Goal: Find specific page/section: Find specific page/section

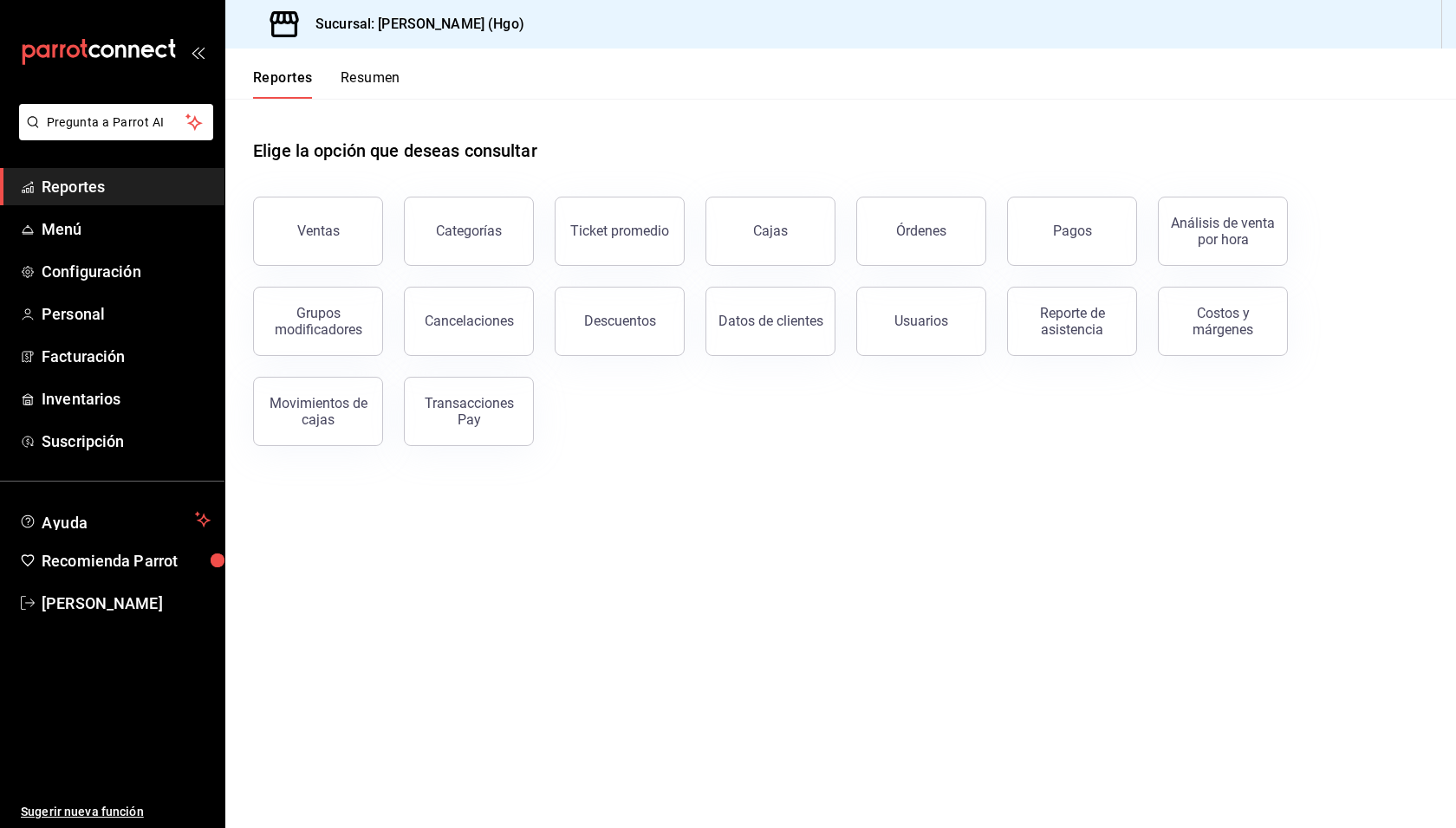
click at [813, 617] on main "Elige la opción que deseas consultar Ventas Categorías Ticket promedio Cajas Ór…" at bounding box center [841, 464] width 1231 height 729
click at [775, 154] on div "Elige la opción que deseas consultar" at bounding box center [841, 138] width 1175 height 77
click at [1067, 280] on div "Reporte de asistencia" at bounding box center [1062, 311] width 151 height 90
click at [1065, 252] on button "Pagos" at bounding box center [1072, 230] width 130 height 69
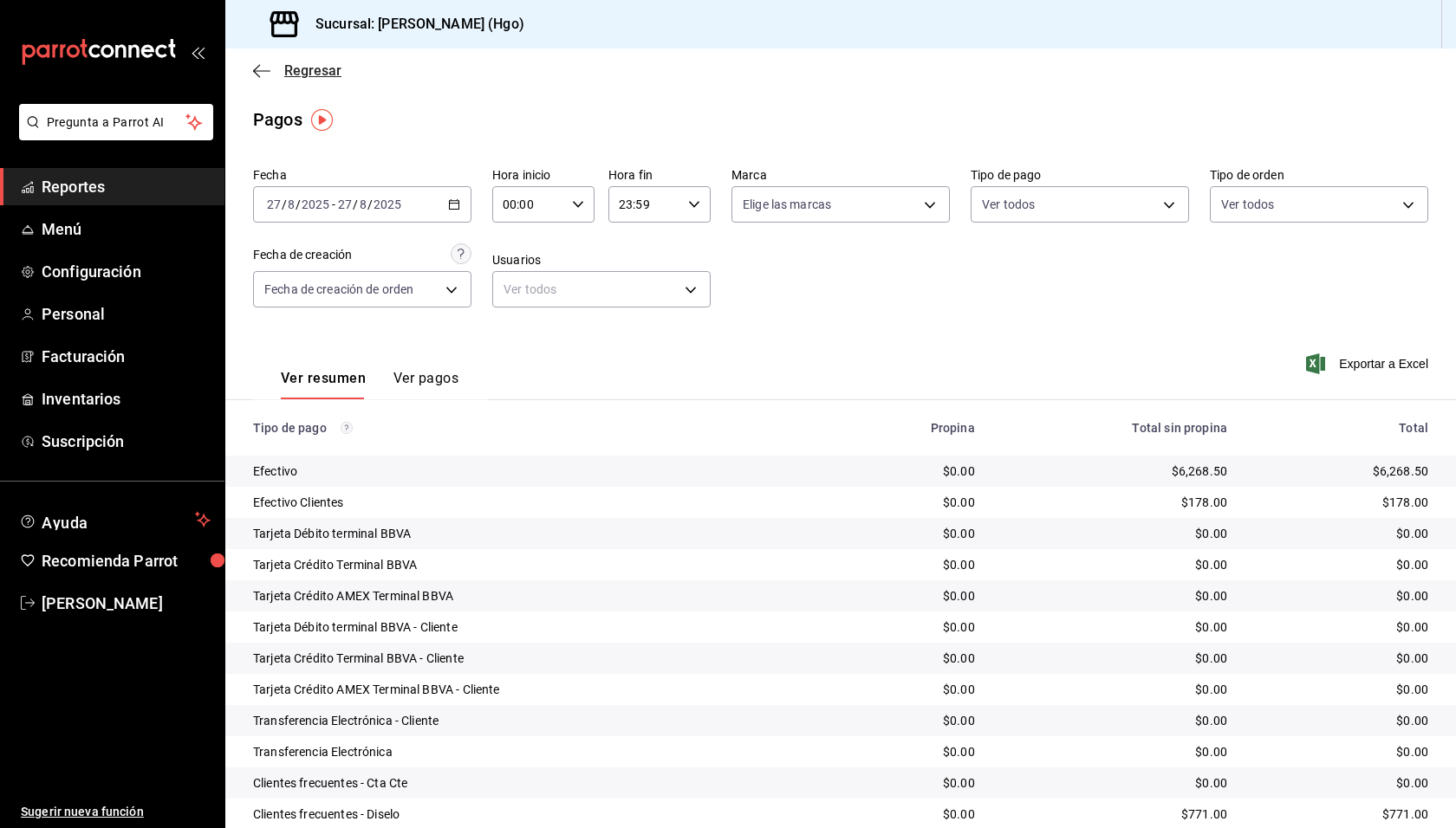
click at [310, 74] on span "Regresar" at bounding box center [312, 70] width 57 height 17
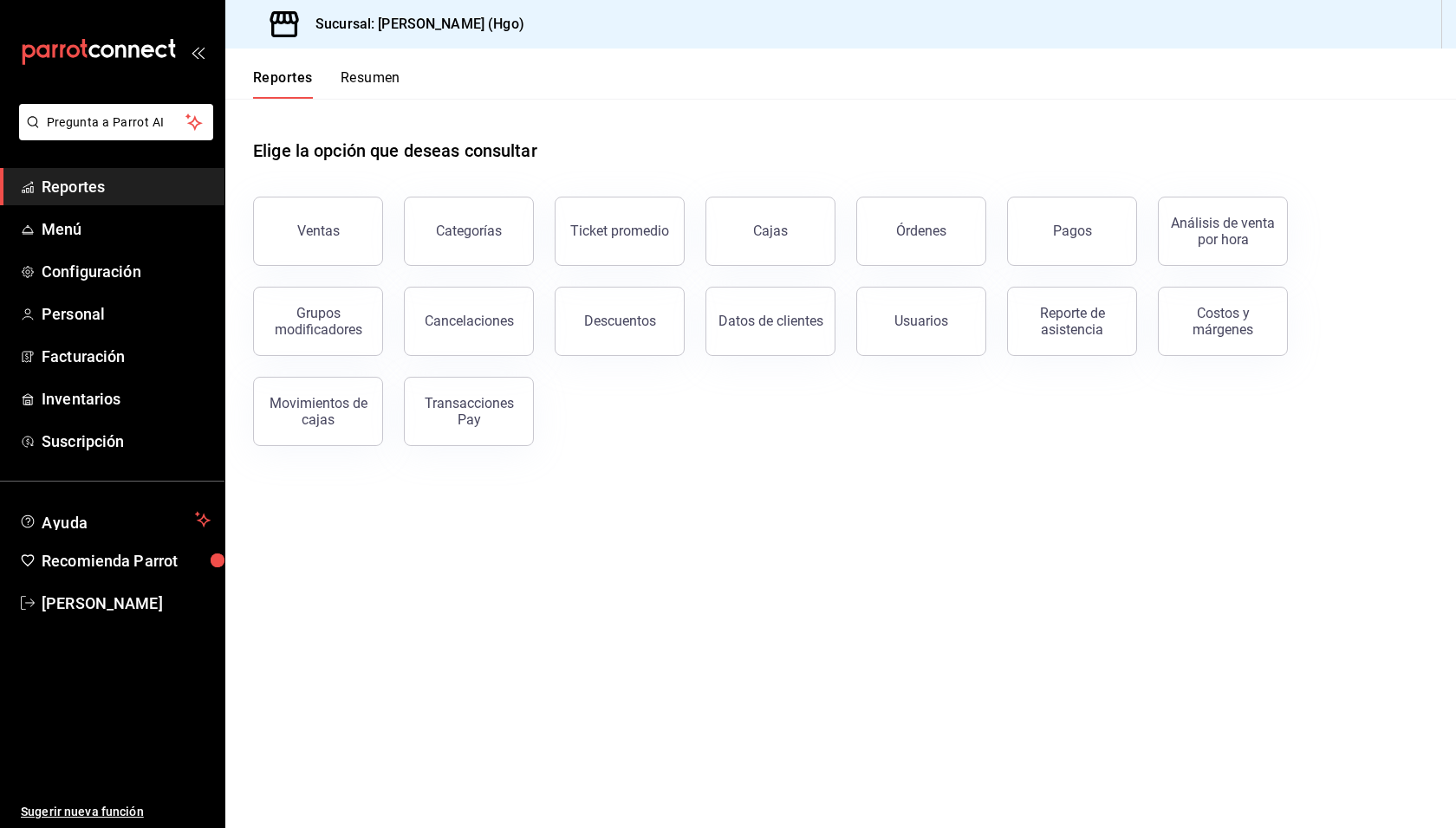
click at [356, 73] on button "Resumen" at bounding box center [371, 84] width 60 height 30
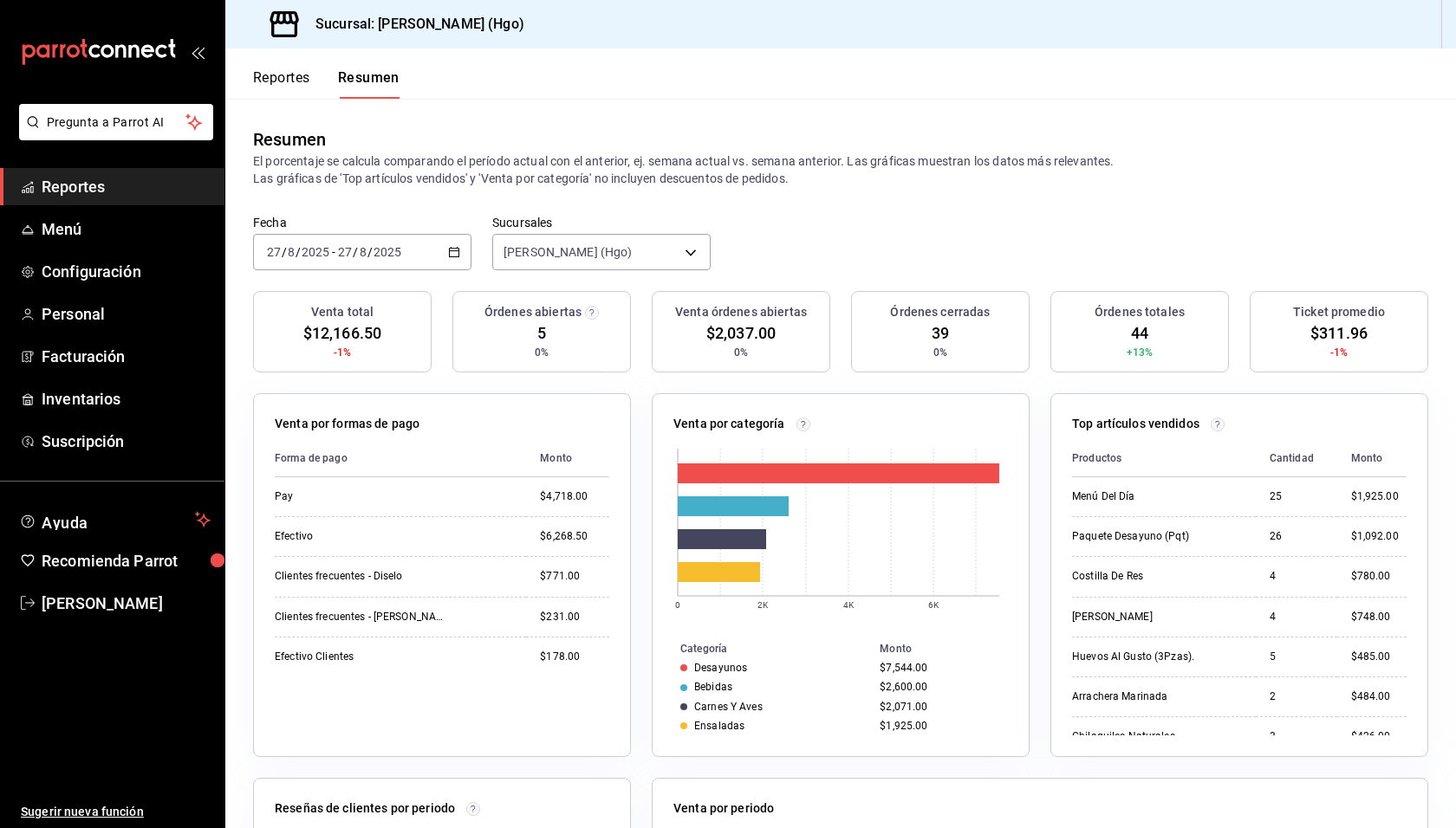
click at [821, 257] on div "Fecha [DATE] [DATE] - [DATE] [DATE] Sucursales [PERSON_NAME] (Hgo) [object Obje…" at bounding box center [841, 252] width 1231 height 76
click at [84, 188] on span "Reportes" at bounding box center [125, 187] width 169 height 24
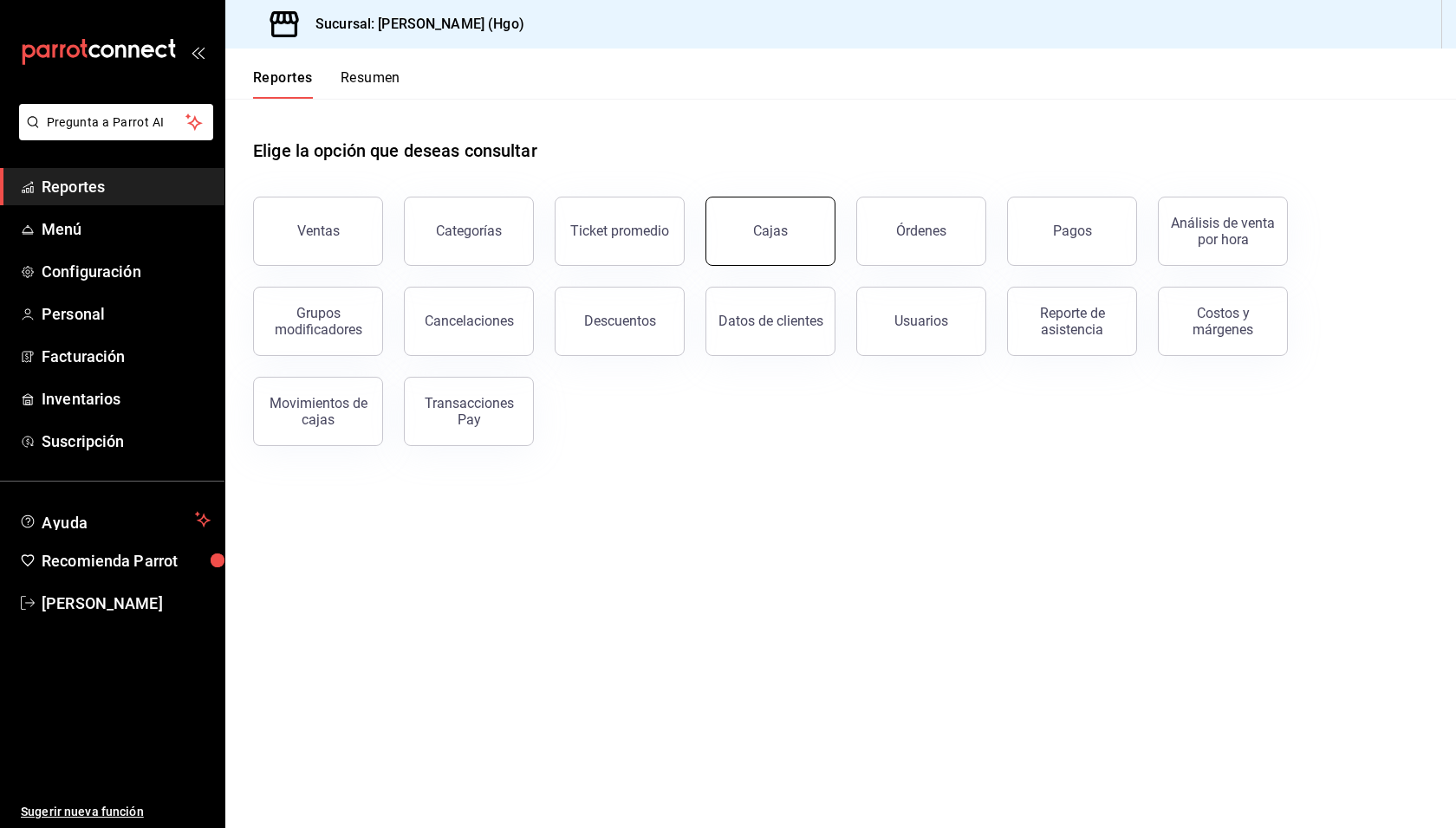
click at [773, 223] on button "Cajas" at bounding box center [771, 230] width 130 height 69
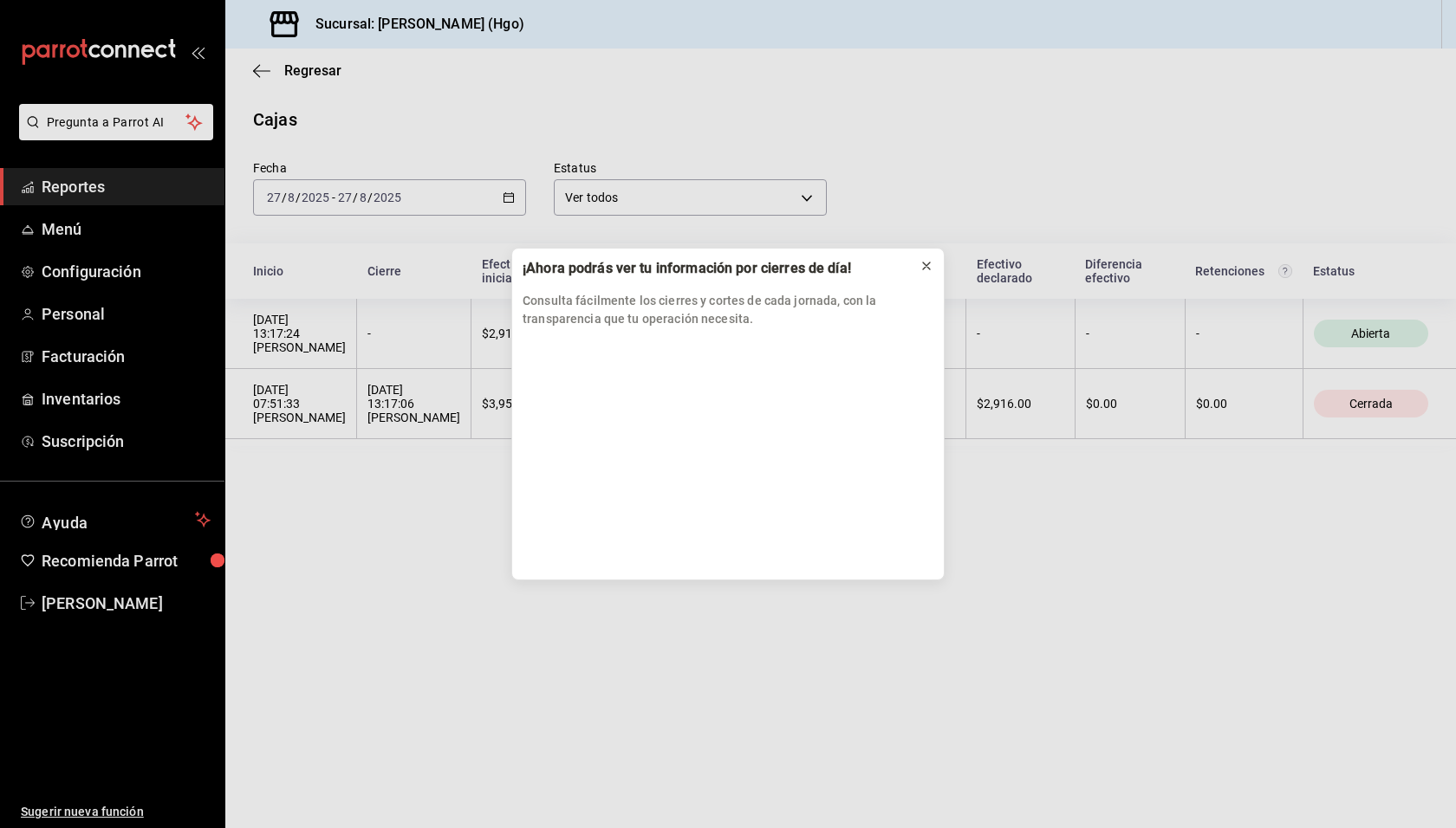
click at [931, 260] on icon at bounding box center [927, 266] width 14 height 14
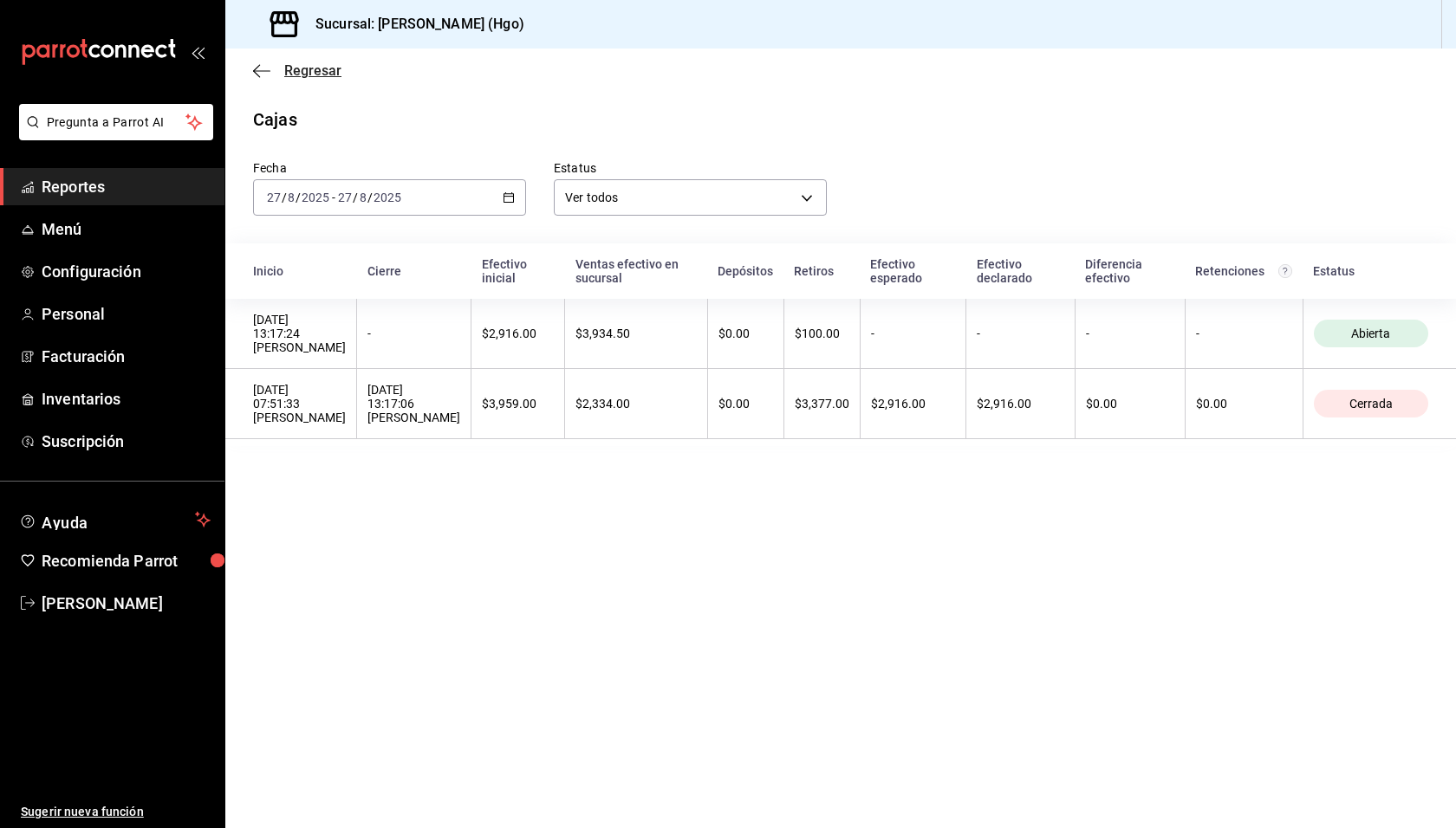
click at [292, 68] on span "Regresar" at bounding box center [312, 70] width 57 height 17
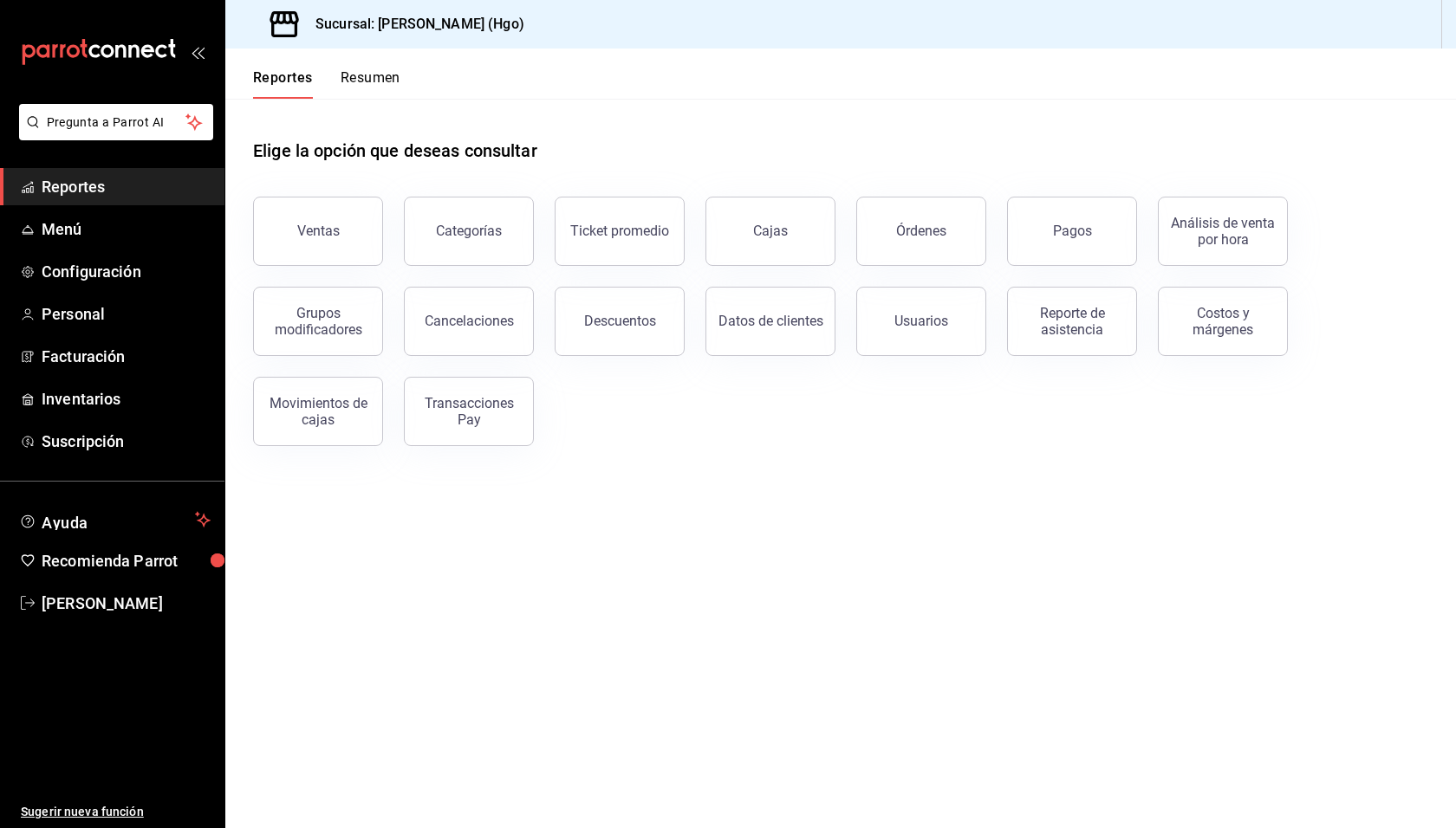
click at [84, 183] on span "Reportes" at bounding box center [125, 187] width 169 height 24
